Goal: Task Accomplishment & Management: Use online tool/utility

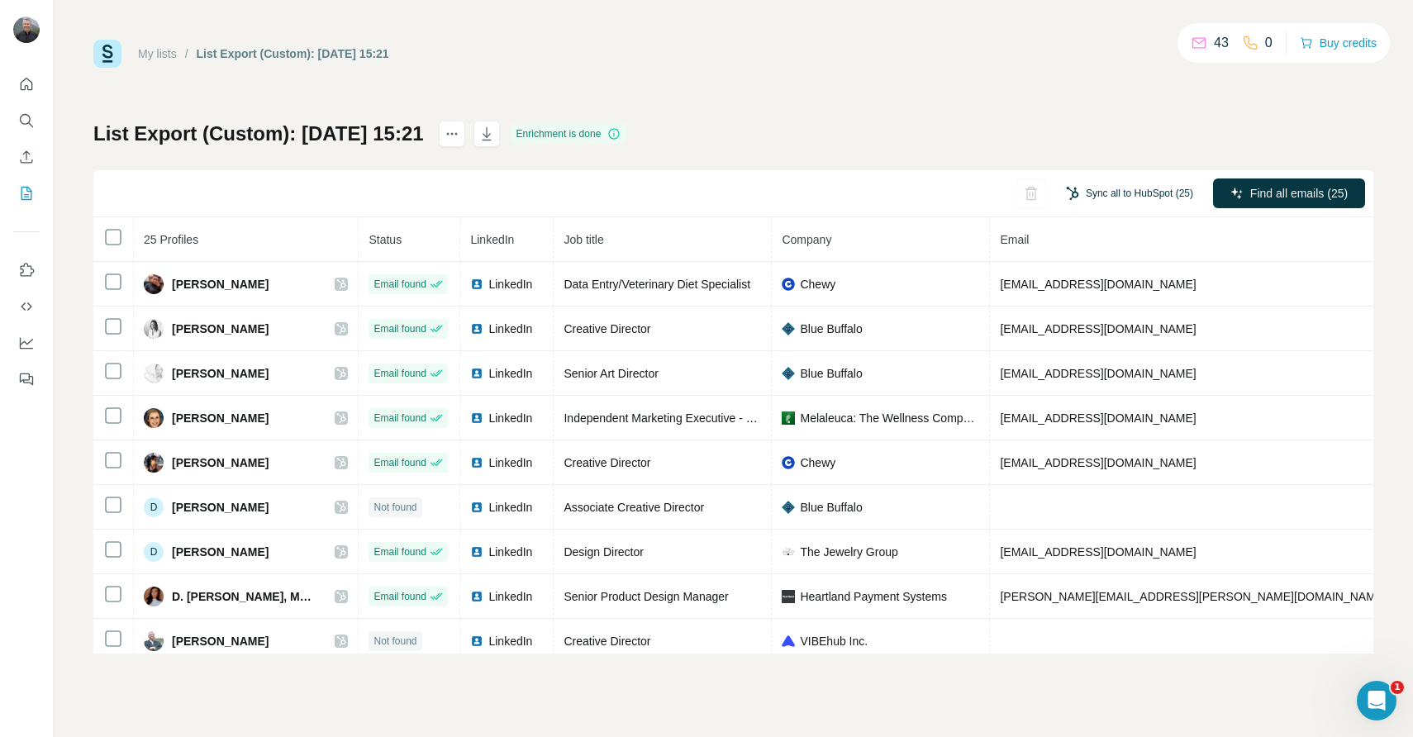
click at [1163, 193] on button "Sync all to HubSpot (25)" at bounding box center [1129, 193] width 150 height 25
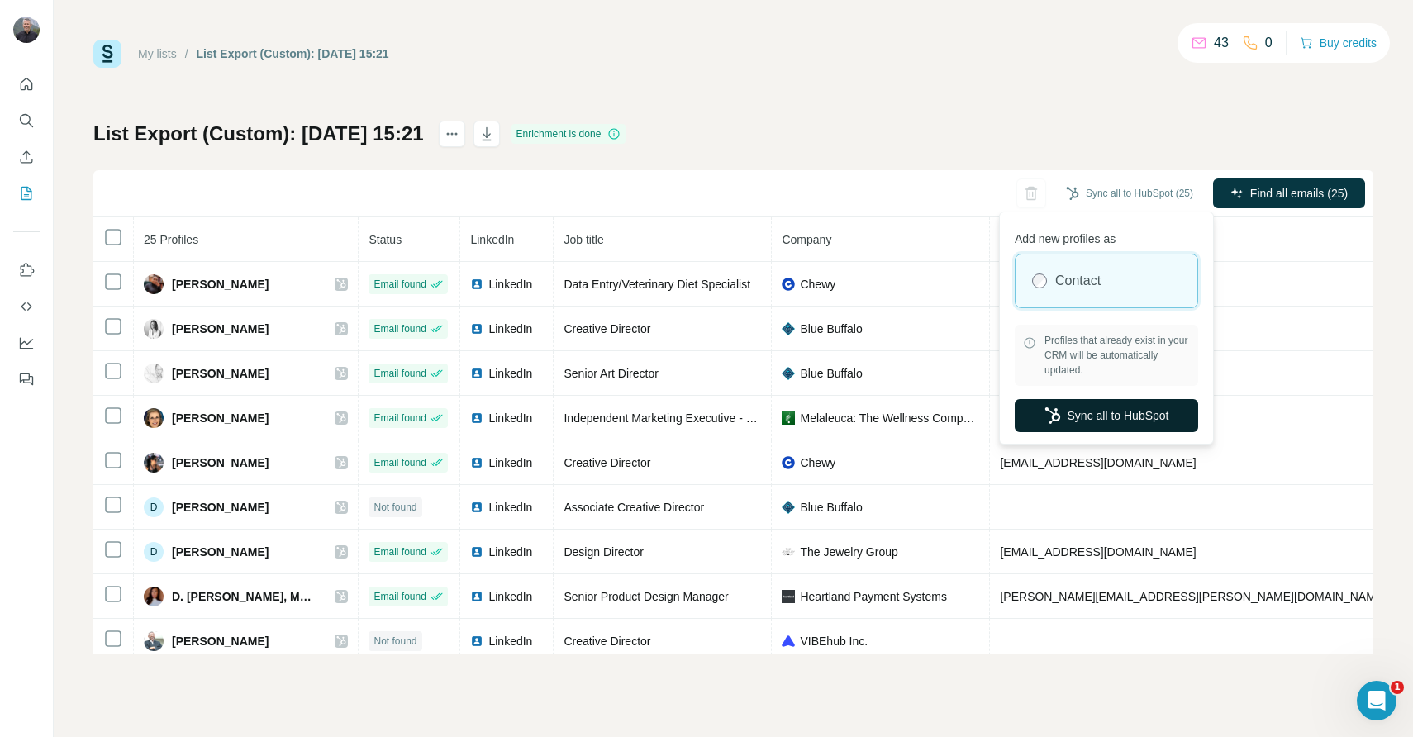
click at [1145, 414] on button "Sync all to HubSpot" at bounding box center [1106, 415] width 183 height 33
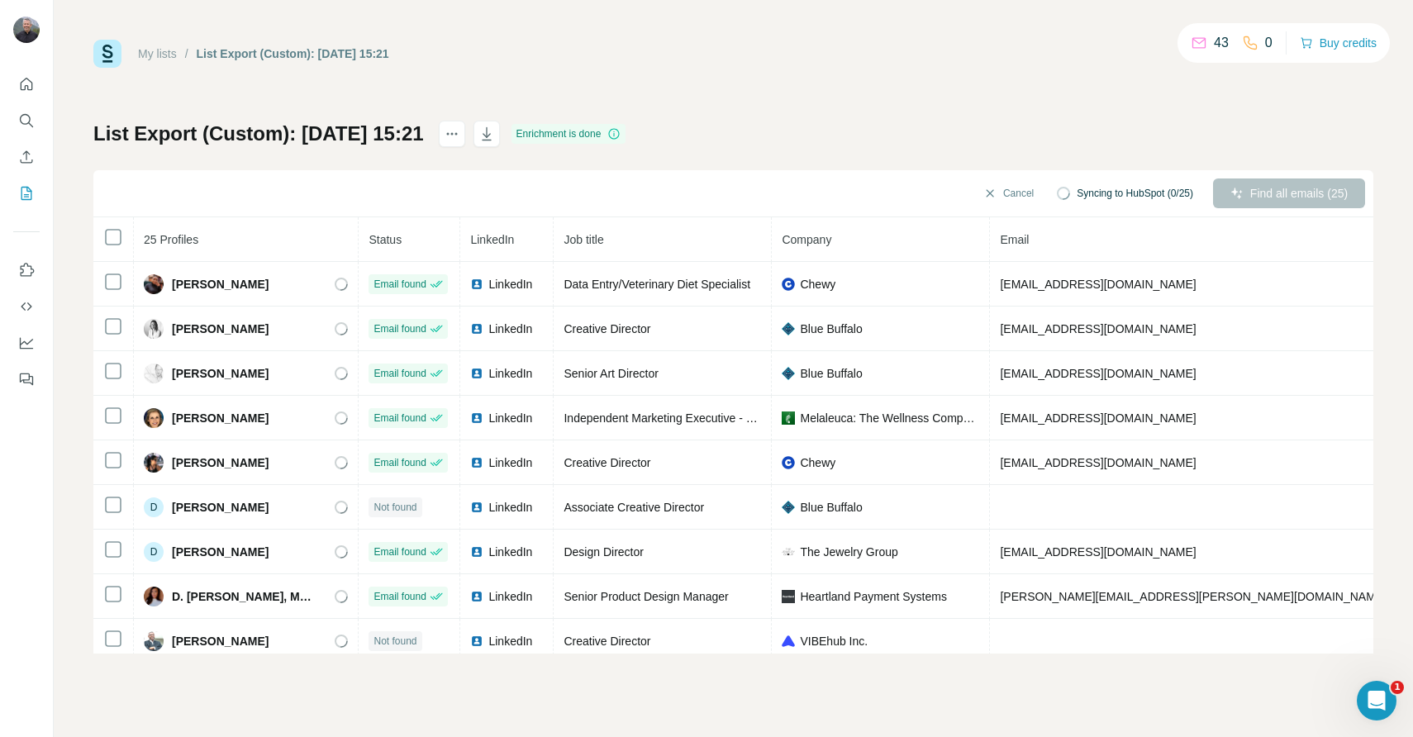
click at [155, 58] on link "My lists" at bounding box center [157, 53] width 39 height 13
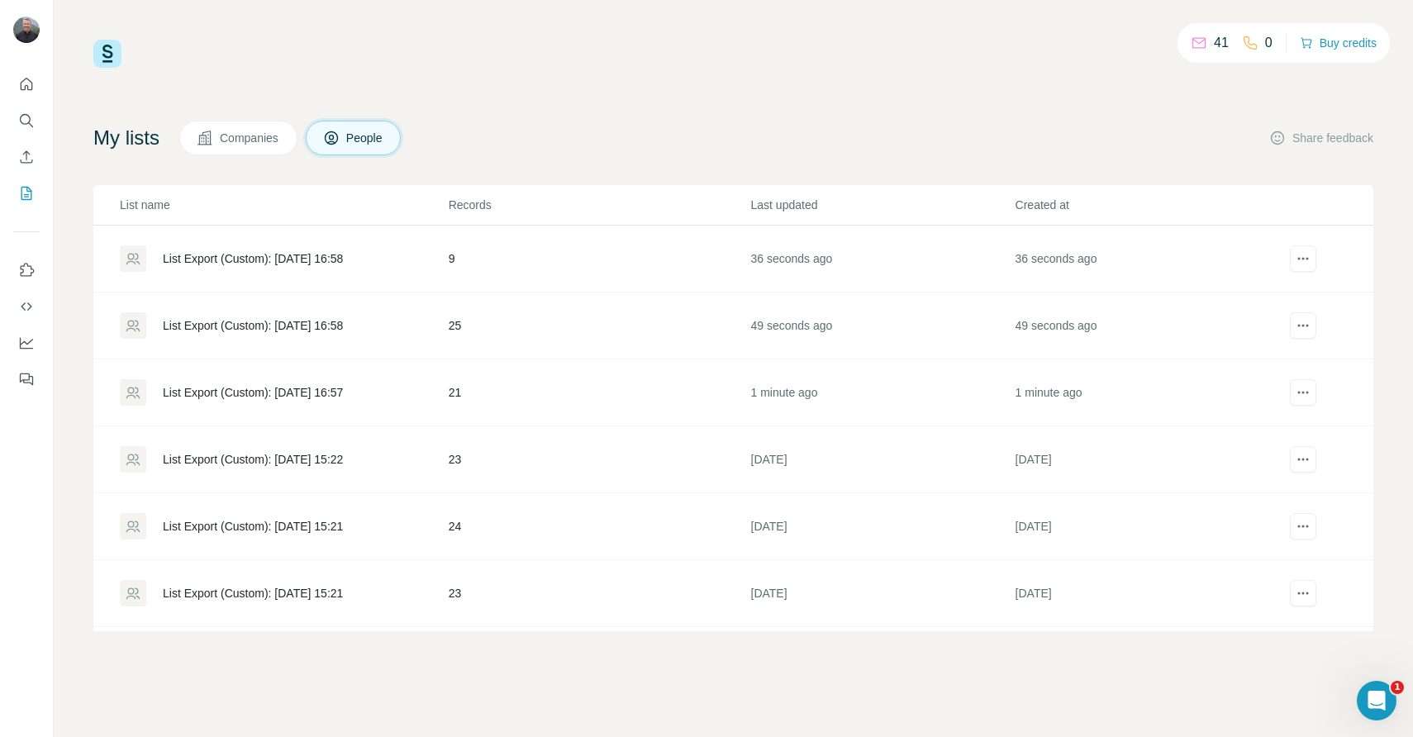
click at [249, 324] on div "List Export (Custom): [DATE] 16:58" at bounding box center [253, 325] width 180 height 17
